Goal: Task Accomplishment & Management: Use online tool/utility

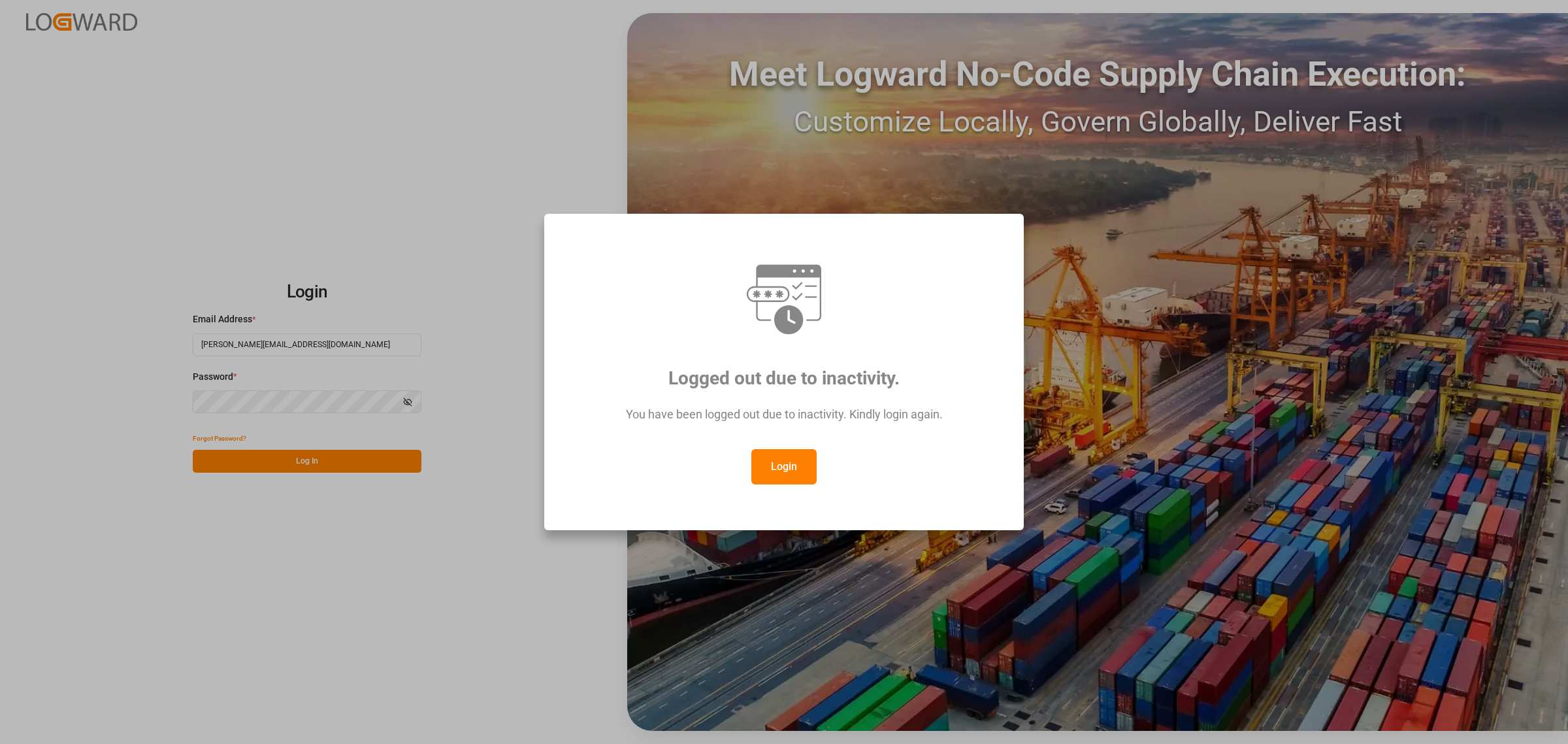
click at [791, 472] on button "Login" at bounding box center [784, 467] width 66 height 36
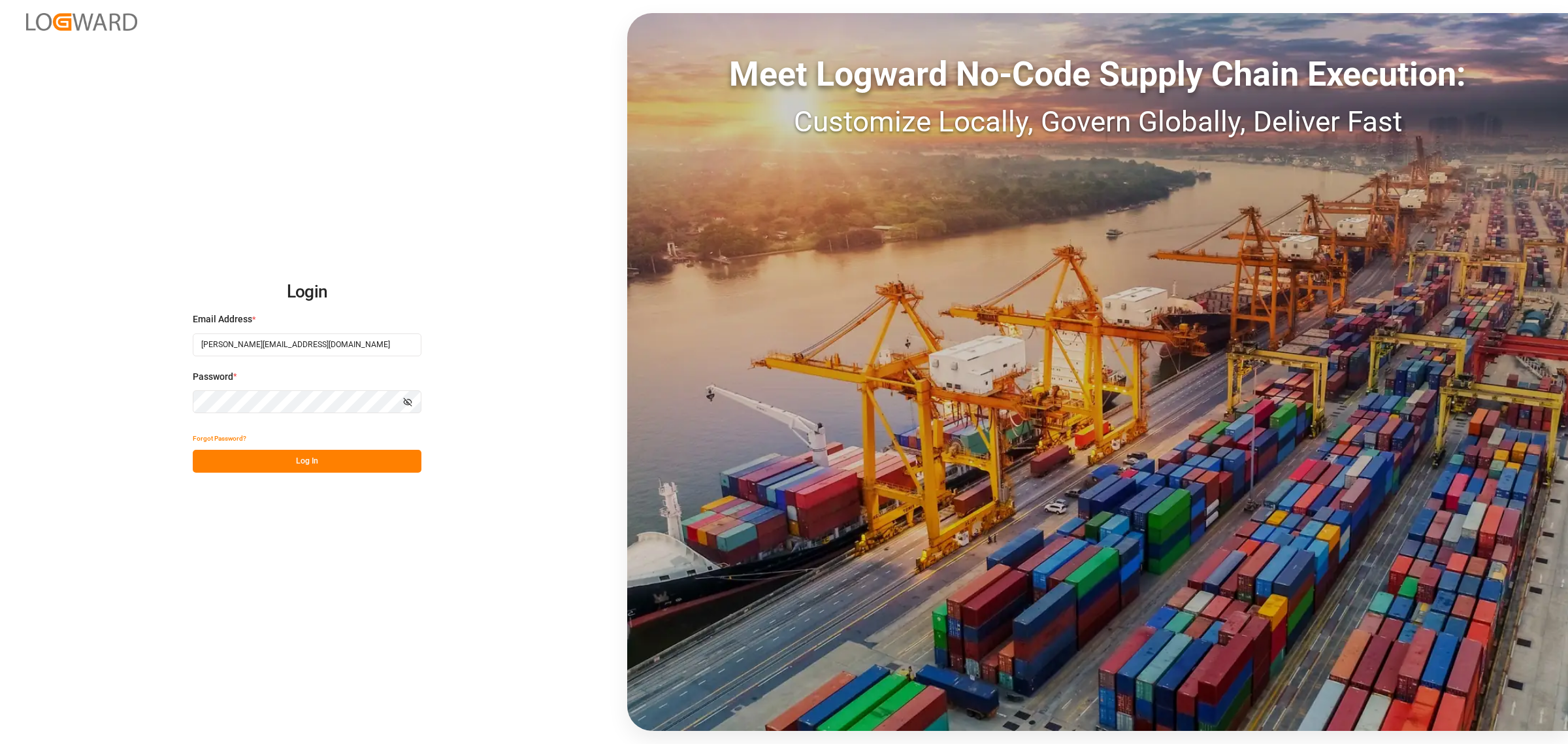
click at [295, 458] on button "Log In" at bounding box center [307, 461] width 228 height 23
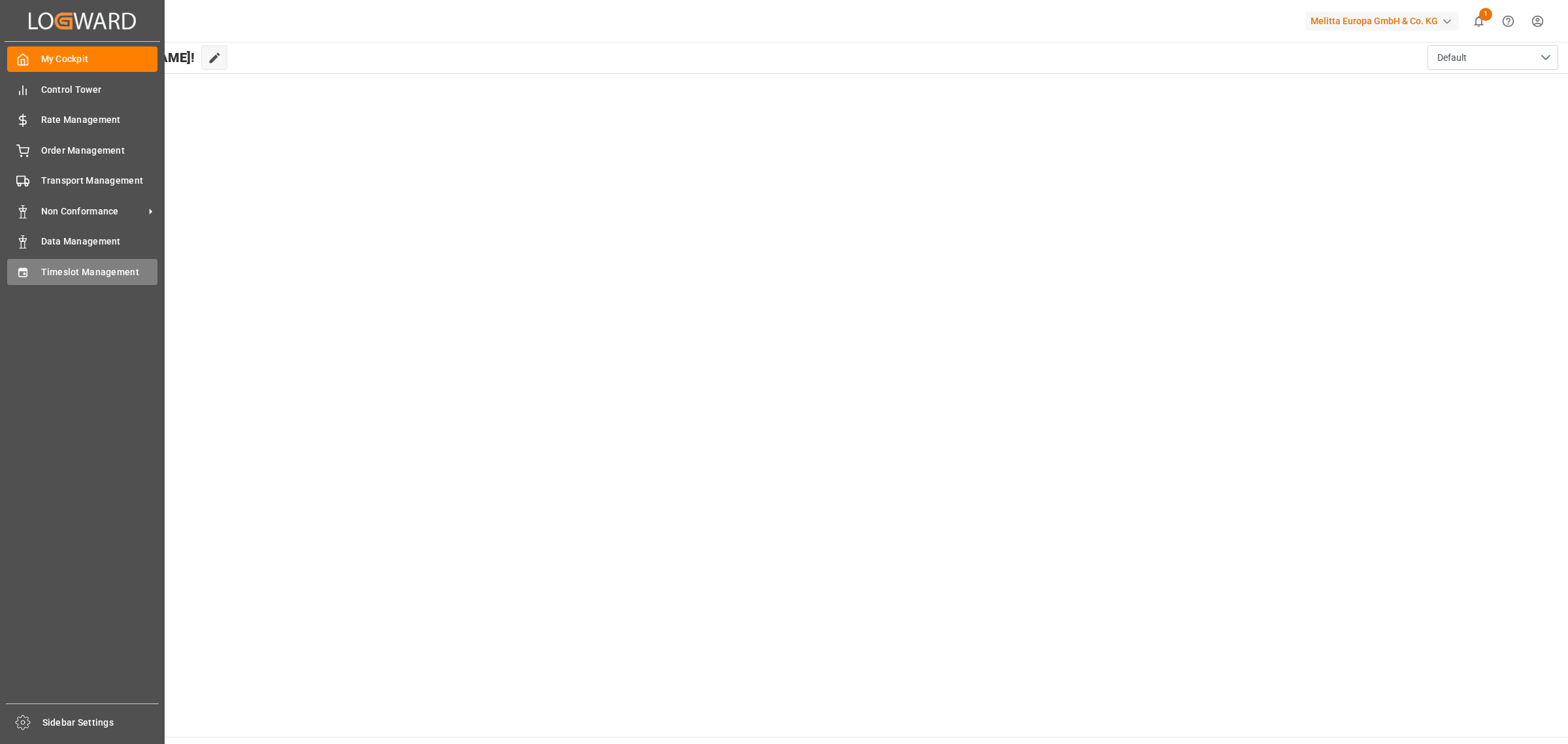
click at [75, 266] on span "Timeslot Management" at bounding box center [99, 272] width 117 height 14
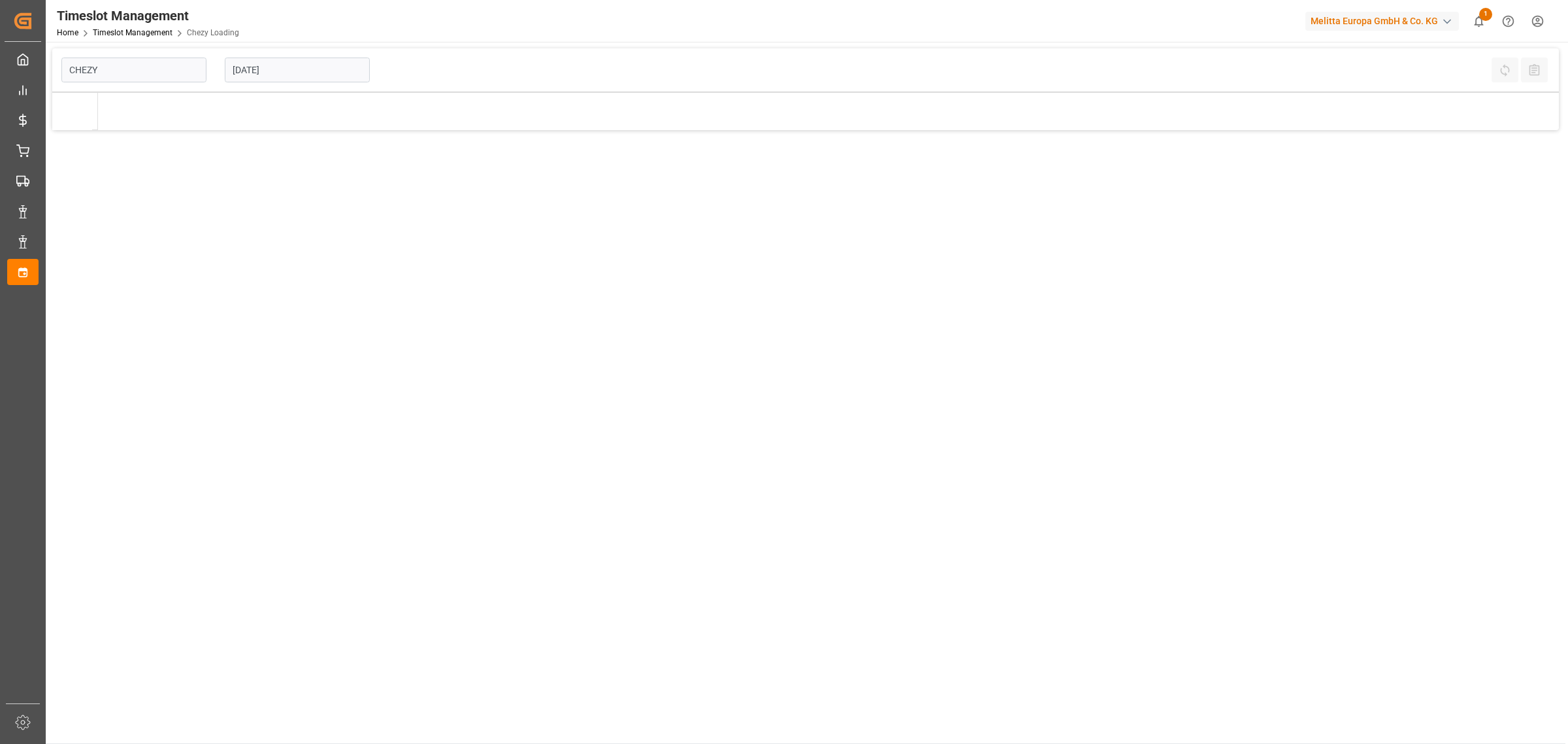
type input "Chezy Loading"
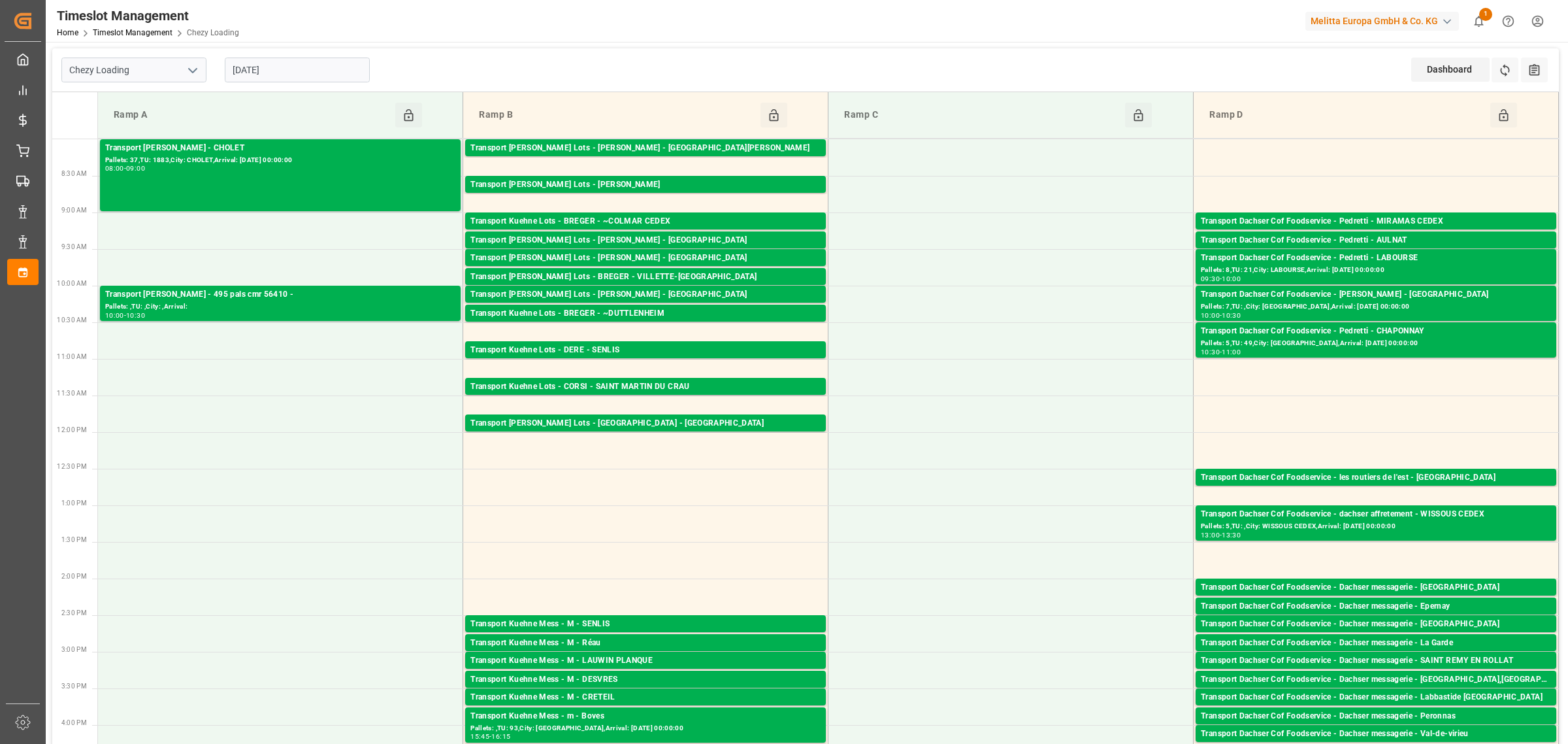
click at [249, 70] on input "[DATE]" at bounding box center [298, 70] width 145 height 25
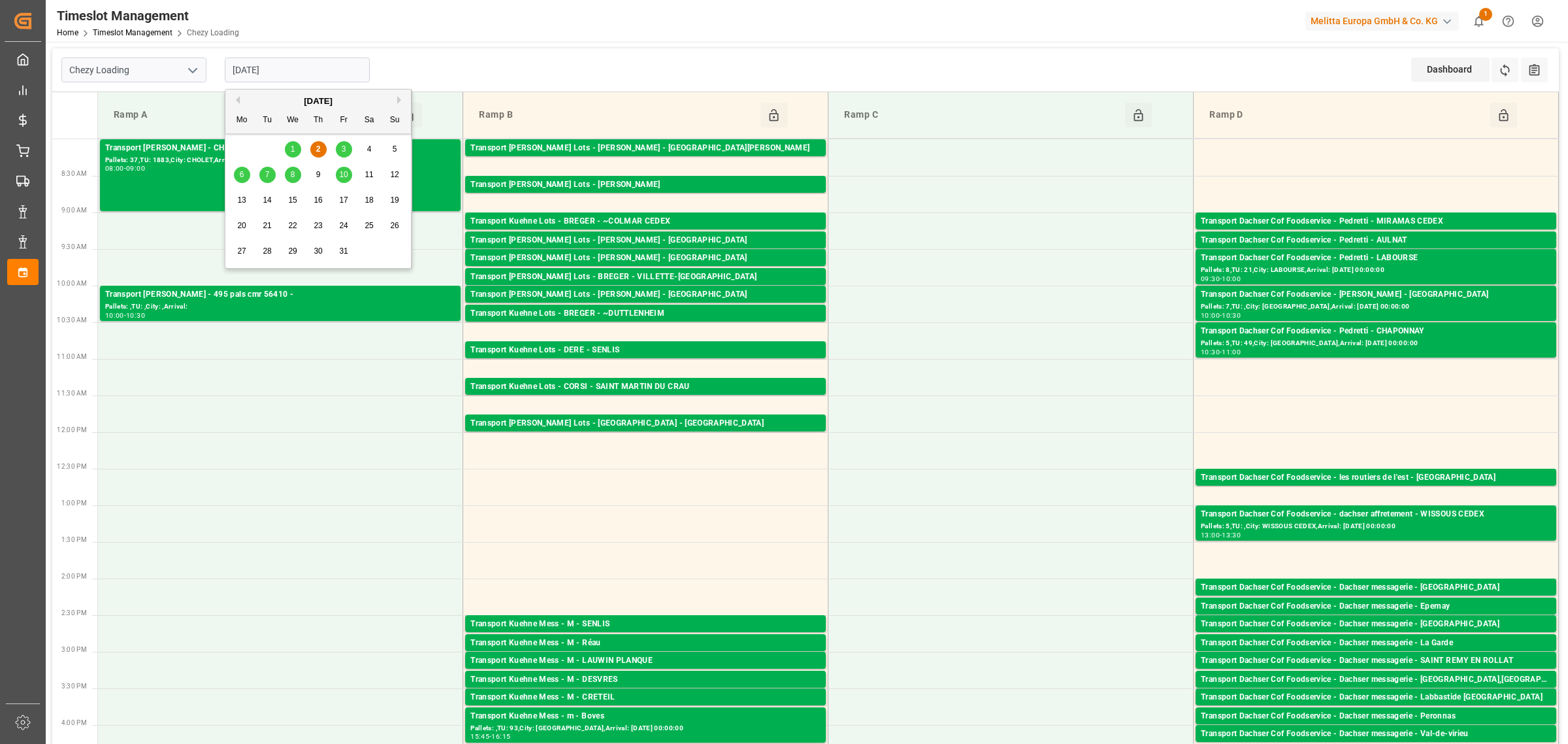
click at [344, 151] on span "3" at bounding box center [344, 149] width 5 height 9
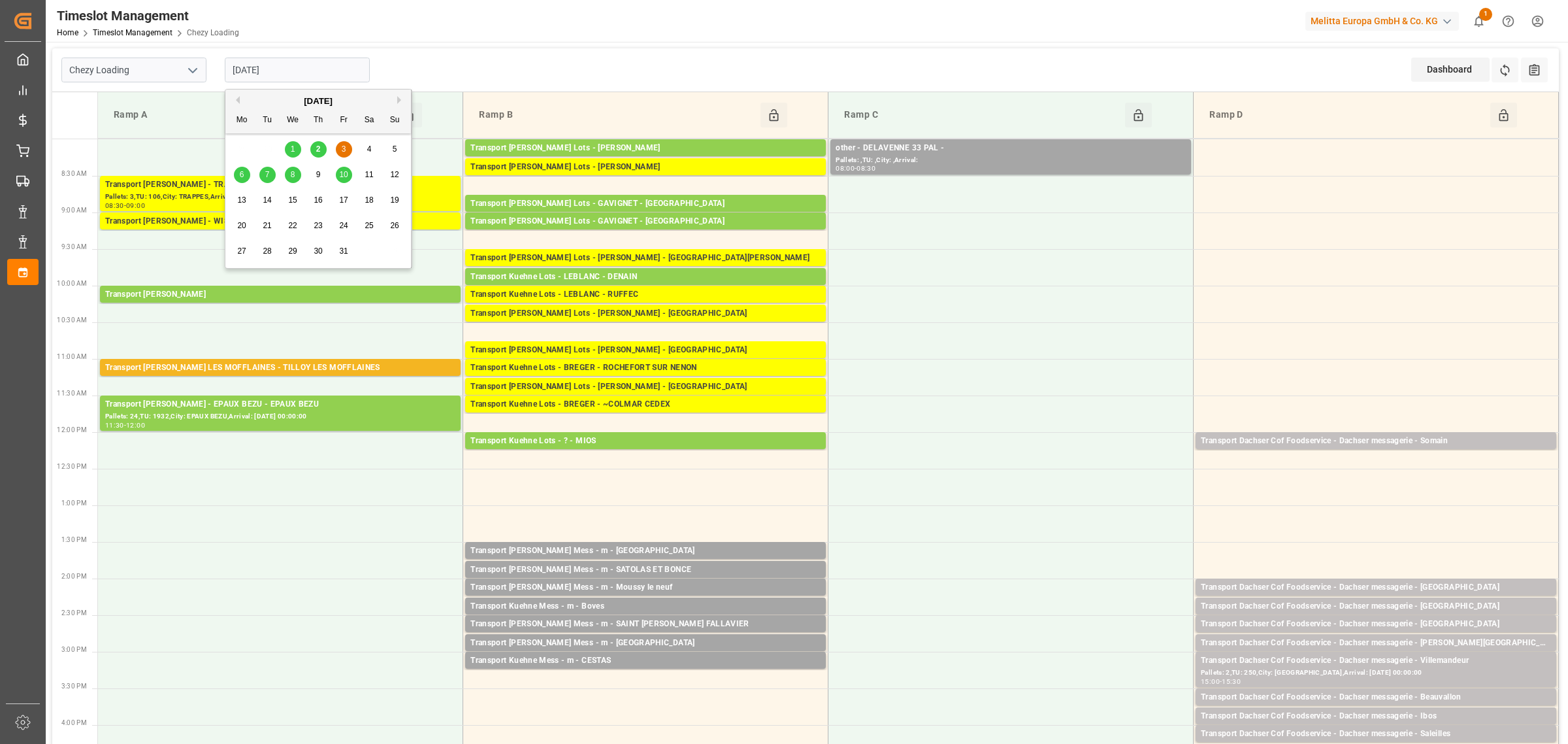
click at [284, 64] on input "[DATE]" at bounding box center [298, 70] width 145 height 25
click at [238, 175] on div "6" at bounding box center [242, 175] width 16 height 15
type input "[DATE]"
